Goal: Information Seeking & Learning: Understand process/instructions

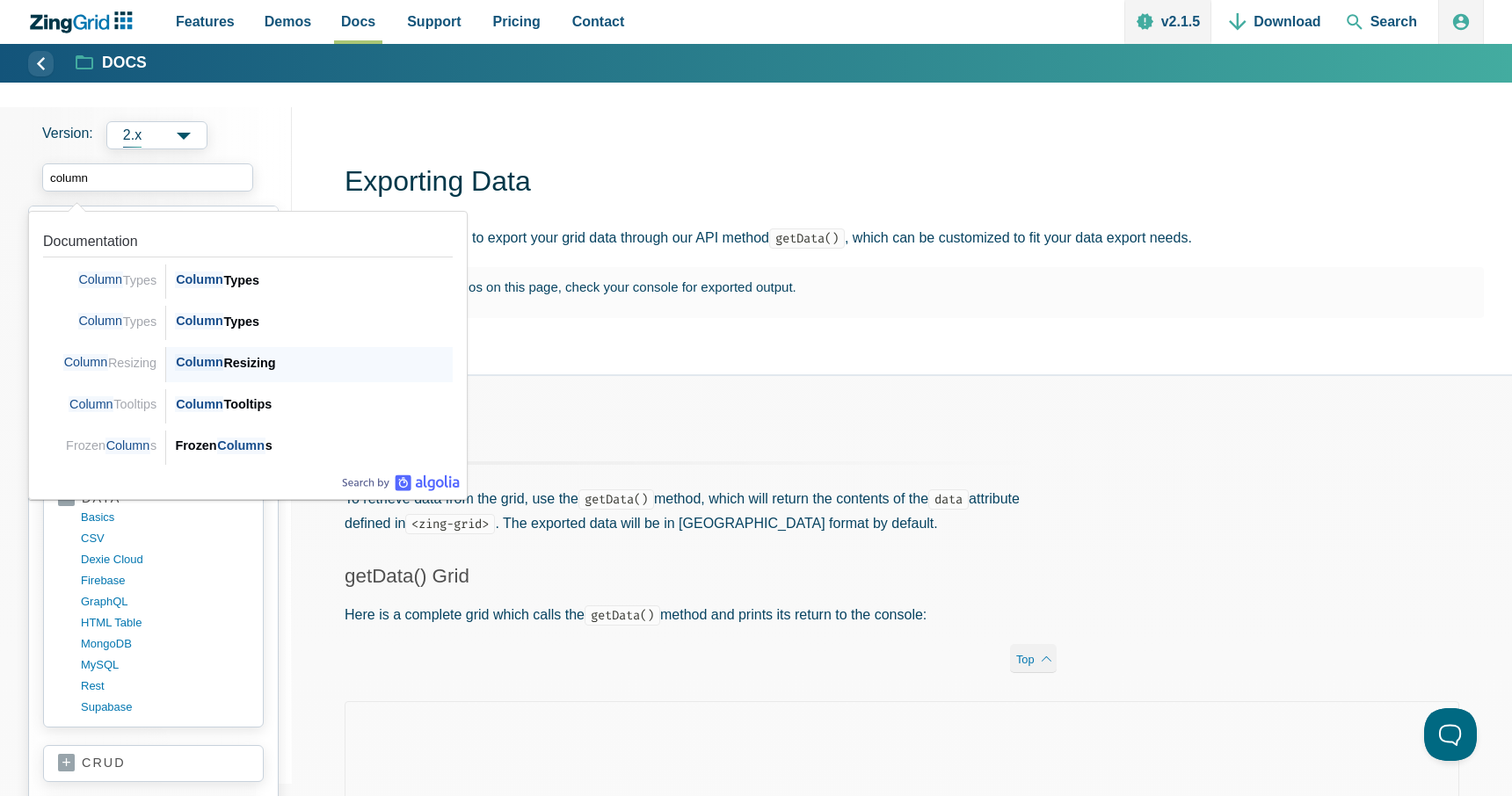
click at [240, 367] on div "Column Resizing" at bounding box center [314, 363] width 278 height 21
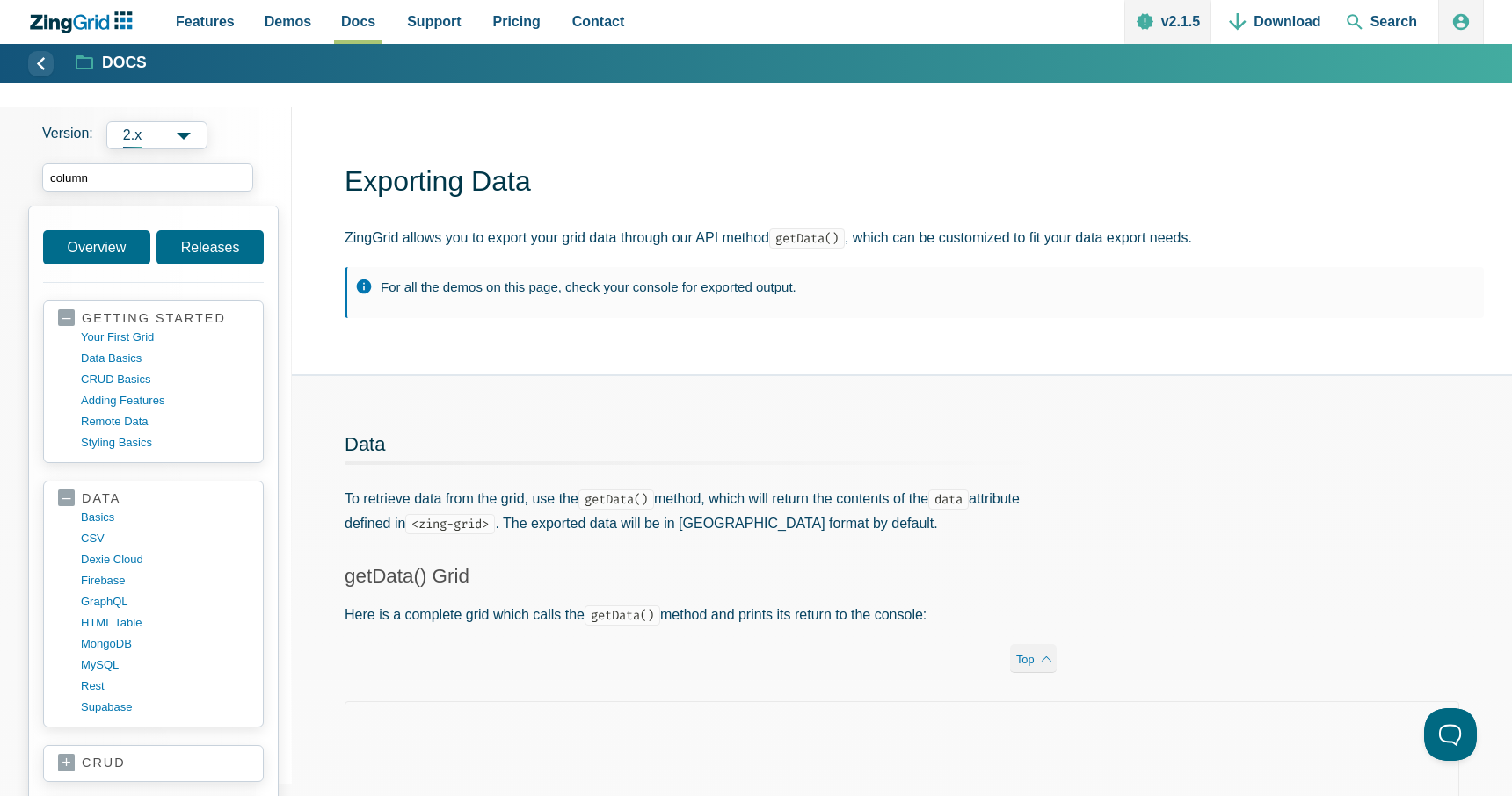
type input "column"
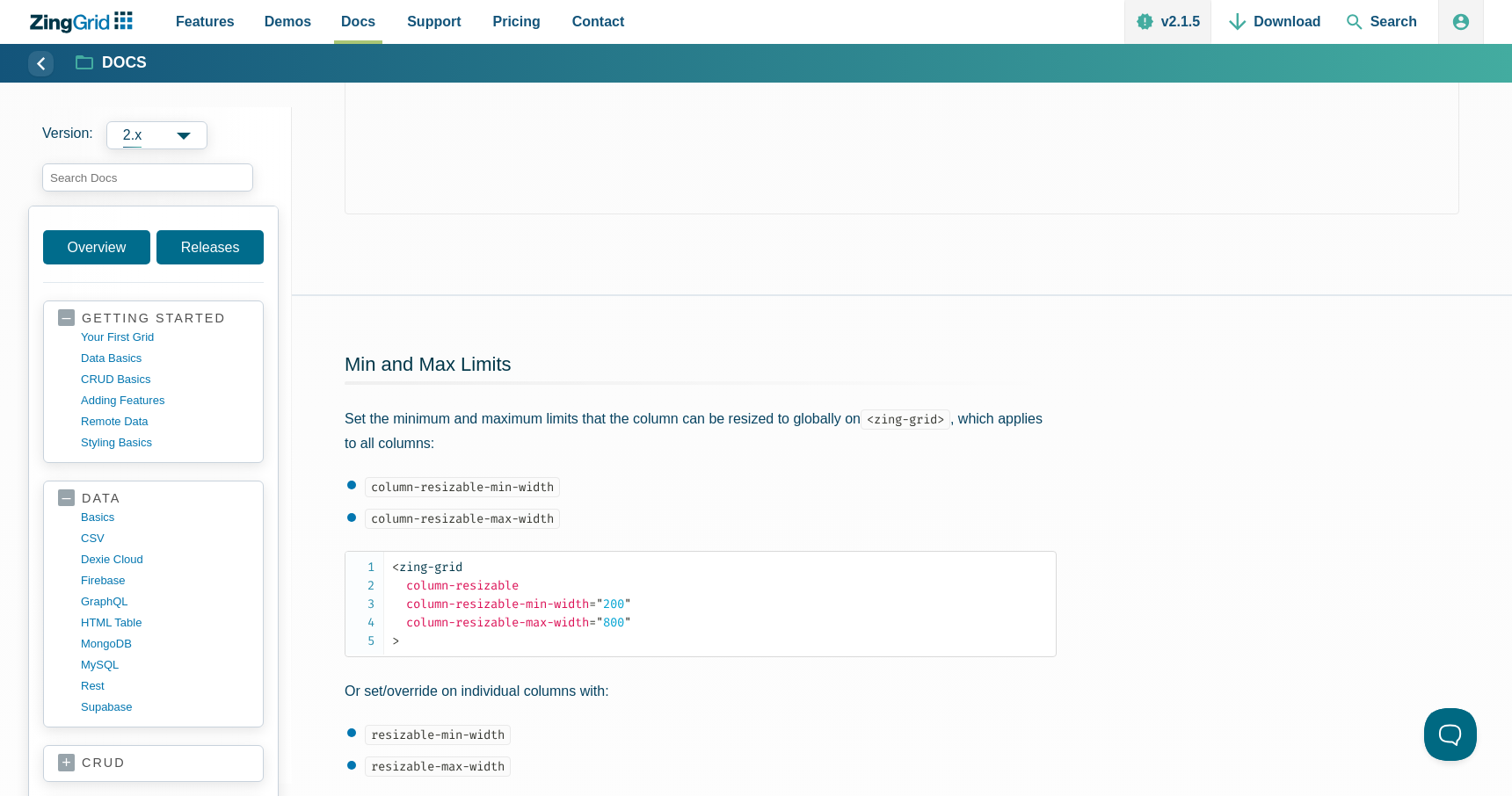
scroll to position [1526, 0]
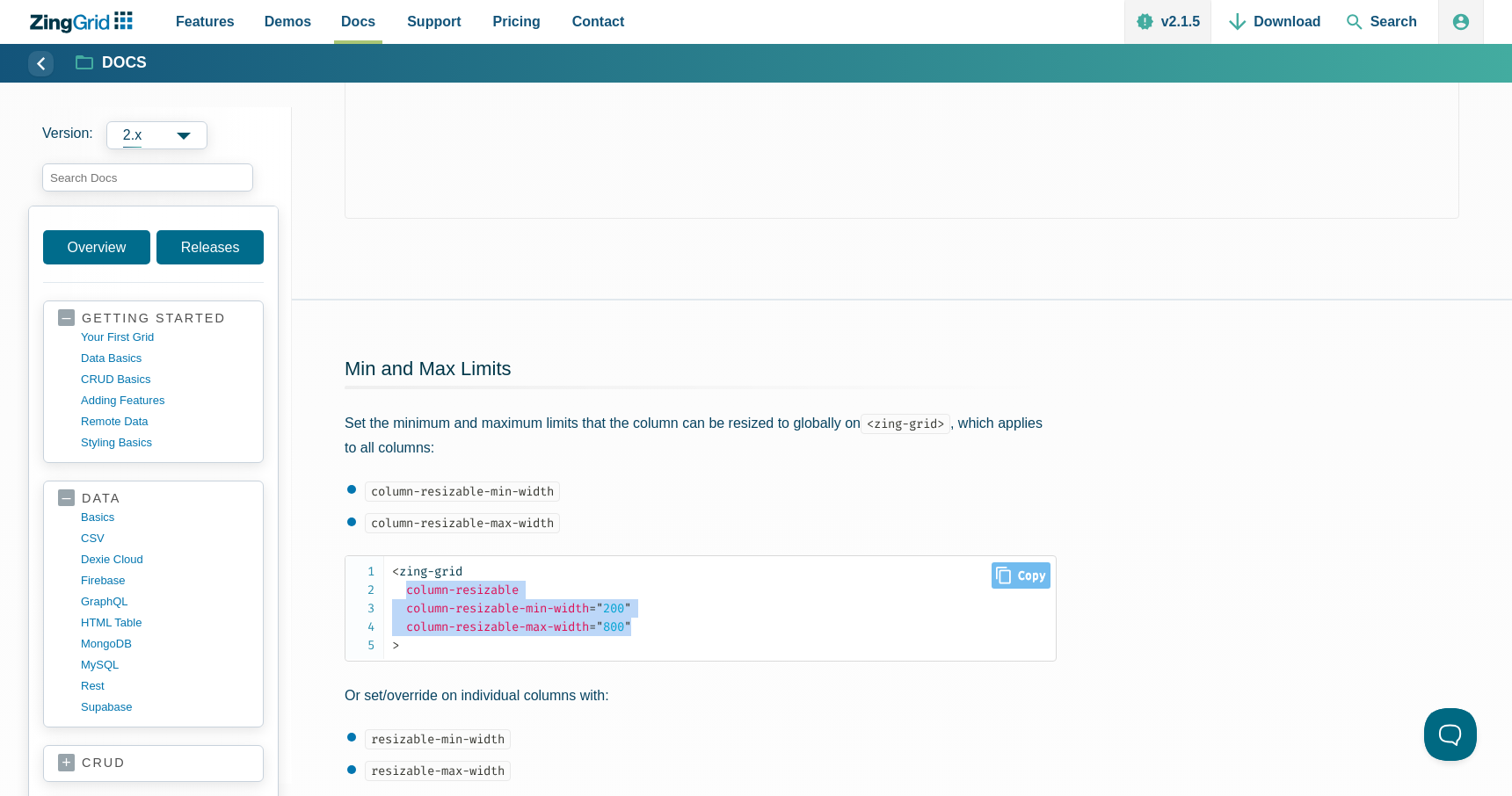
drag, startPoint x: 658, startPoint y: 630, endPoint x: 406, endPoint y: 590, distance: 255.2
click at [406, 590] on code "< zing-grid column-resizable column-resizable-min-width = " 200 " column-resiza…" at bounding box center [724, 608] width 664 height 92
copy span "column-resizable column-resizable-min-width = " 200 " column-resizable-max-widt…"
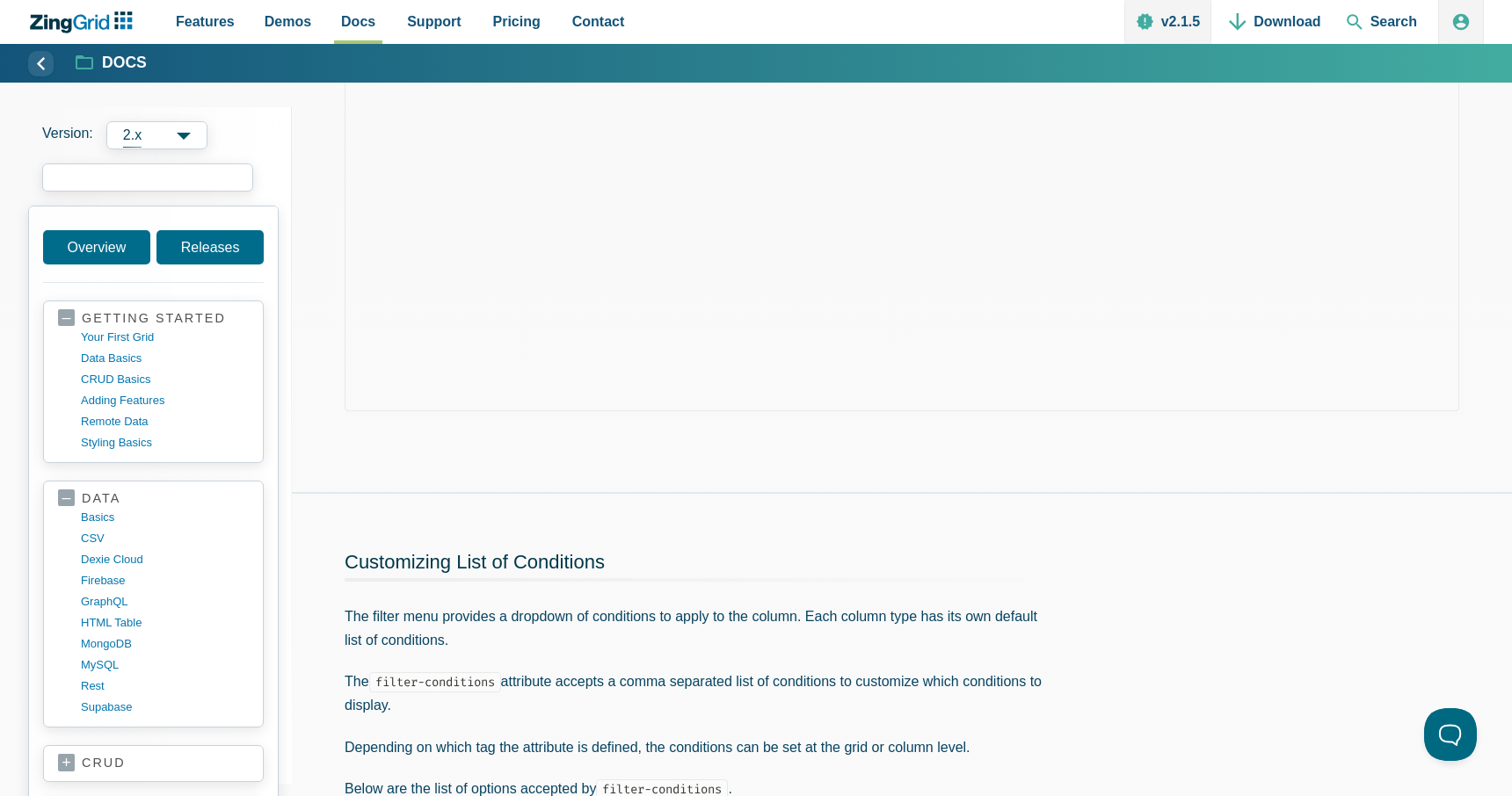
click at [164, 174] on input "search input" at bounding box center [147, 178] width 211 height 28
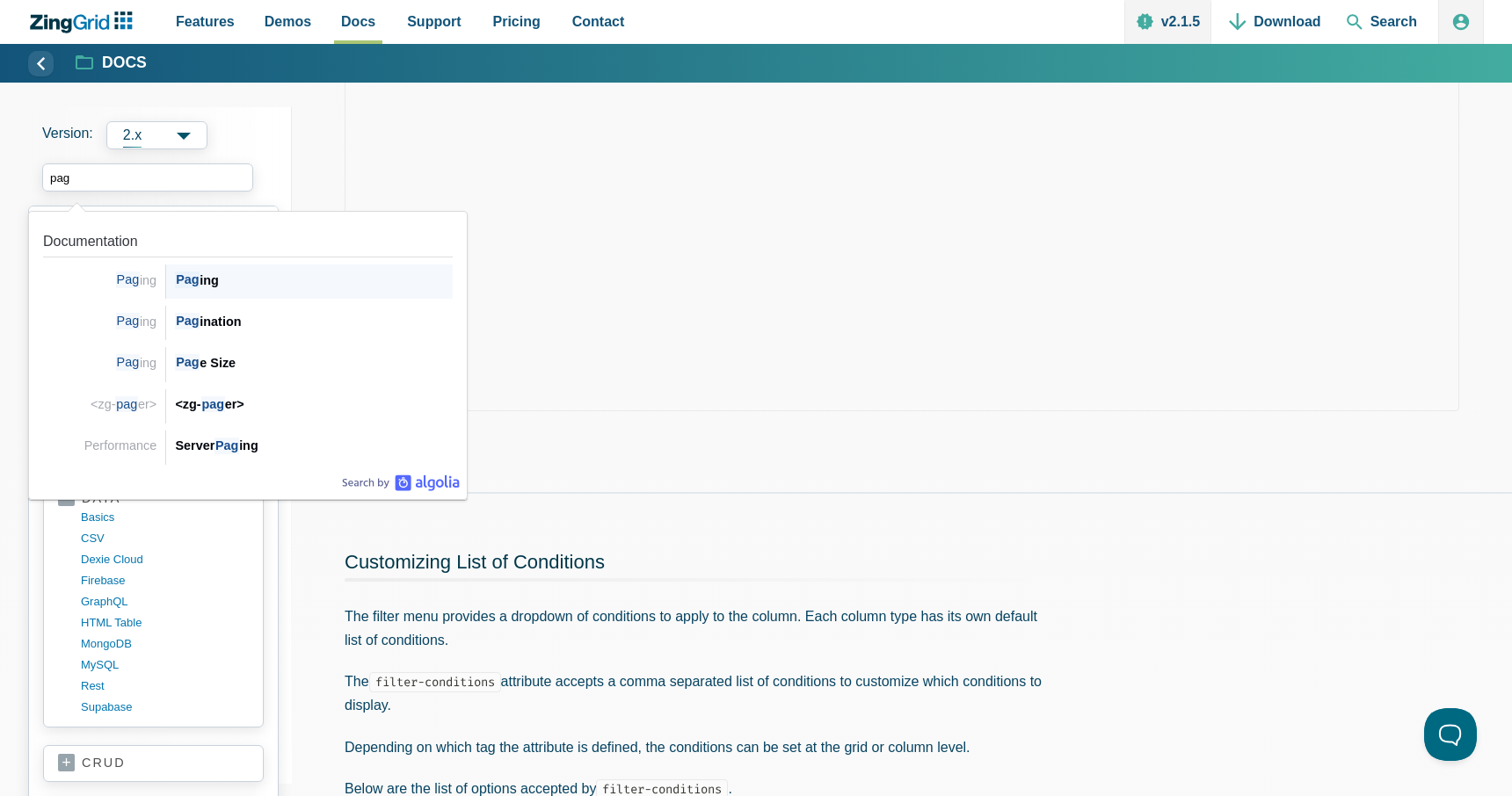
click at [225, 284] on div "Pag ing" at bounding box center [314, 280] width 278 height 21
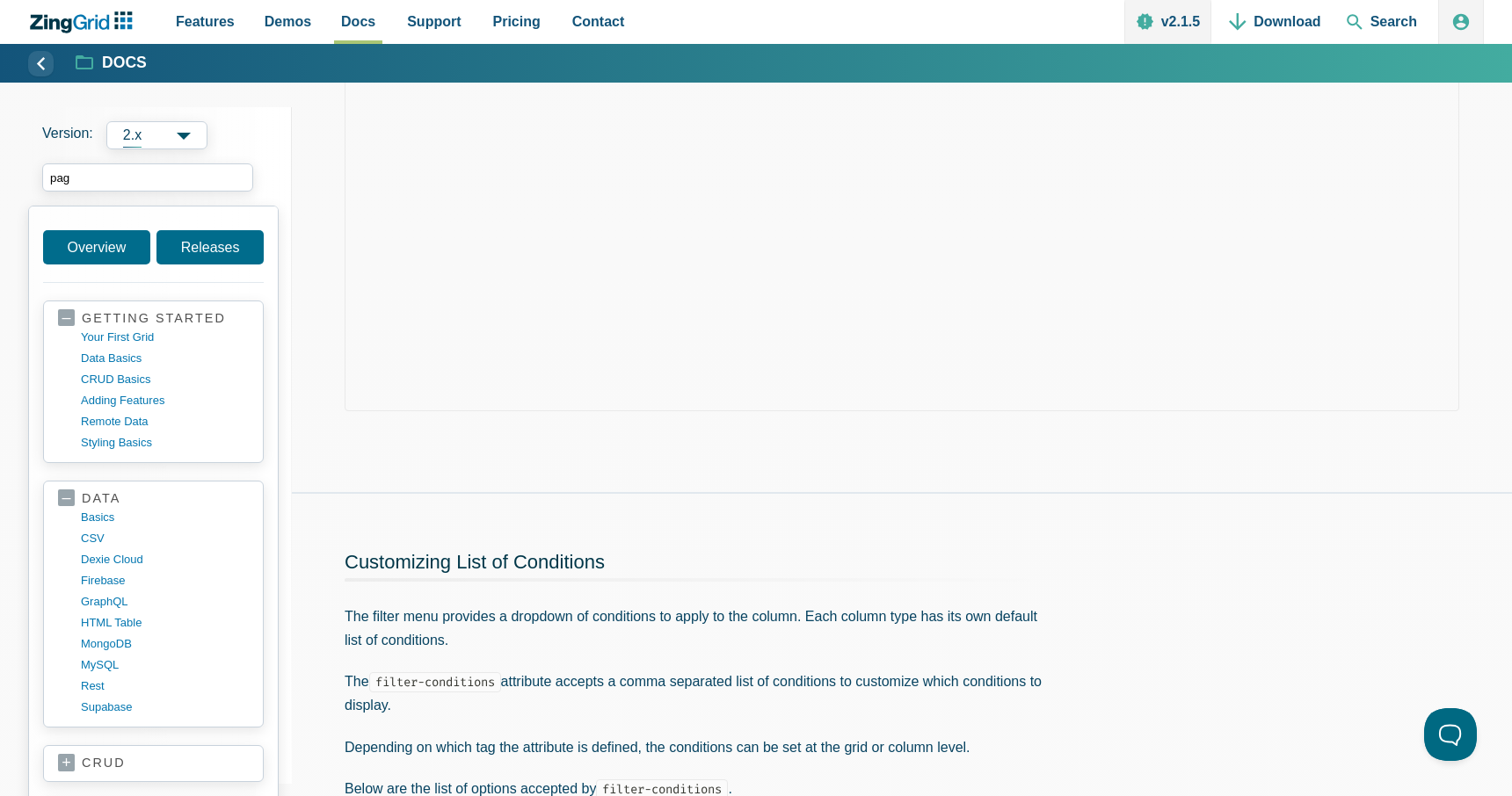
type input "pag"
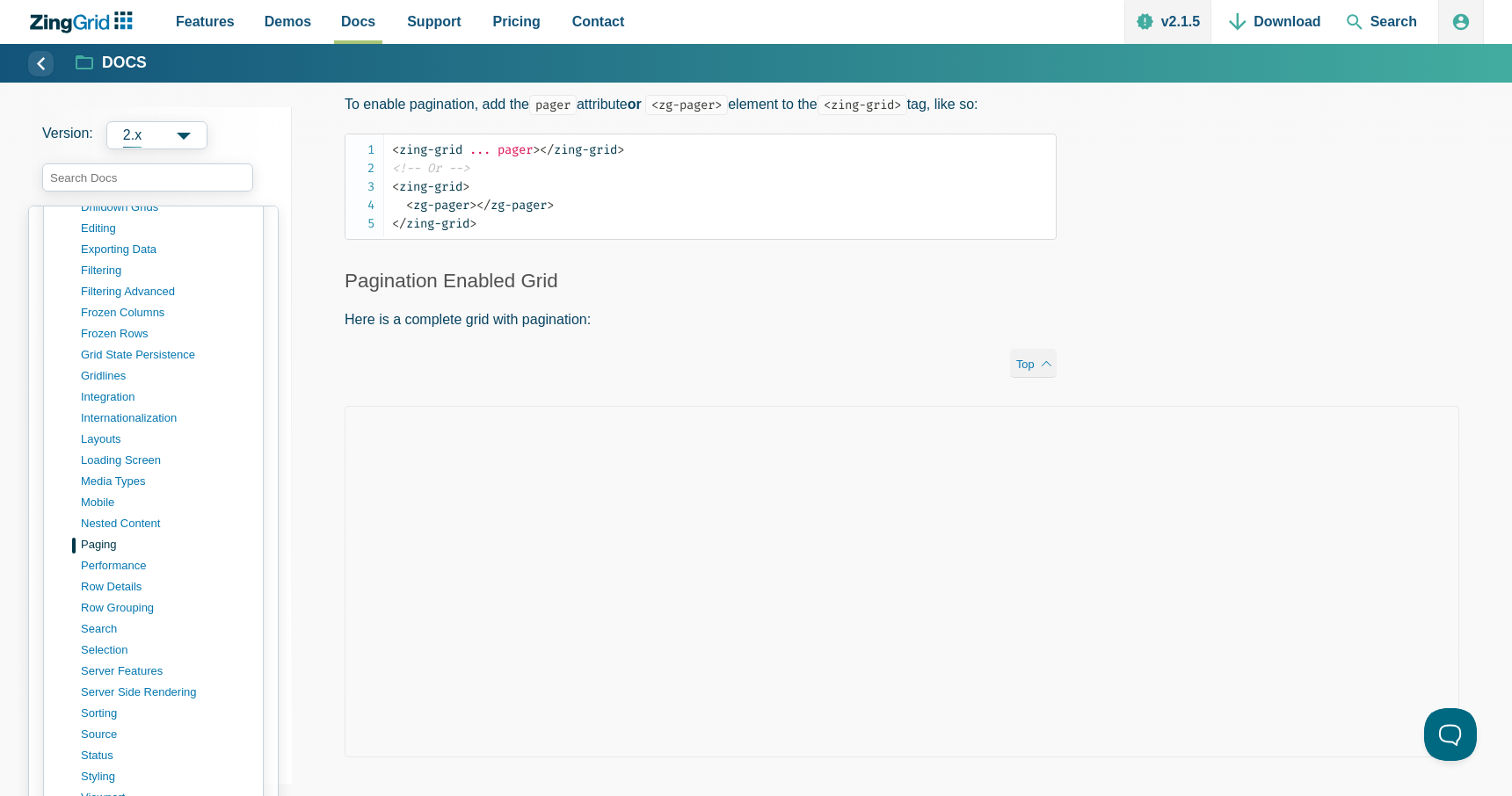
scroll to position [391, 0]
